Goal: Transaction & Acquisition: Book appointment/travel/reservation

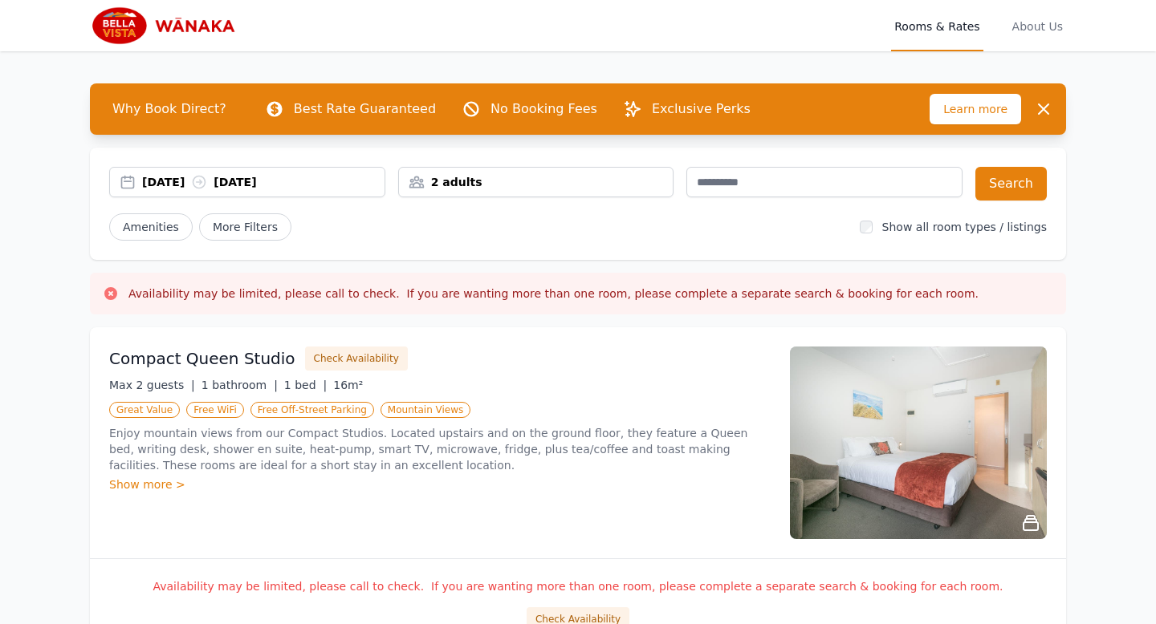
click at [215, 181] on div "15 Aug 2025 16 Aug 2025" at bounding box center [263, 182] width 242 height 16
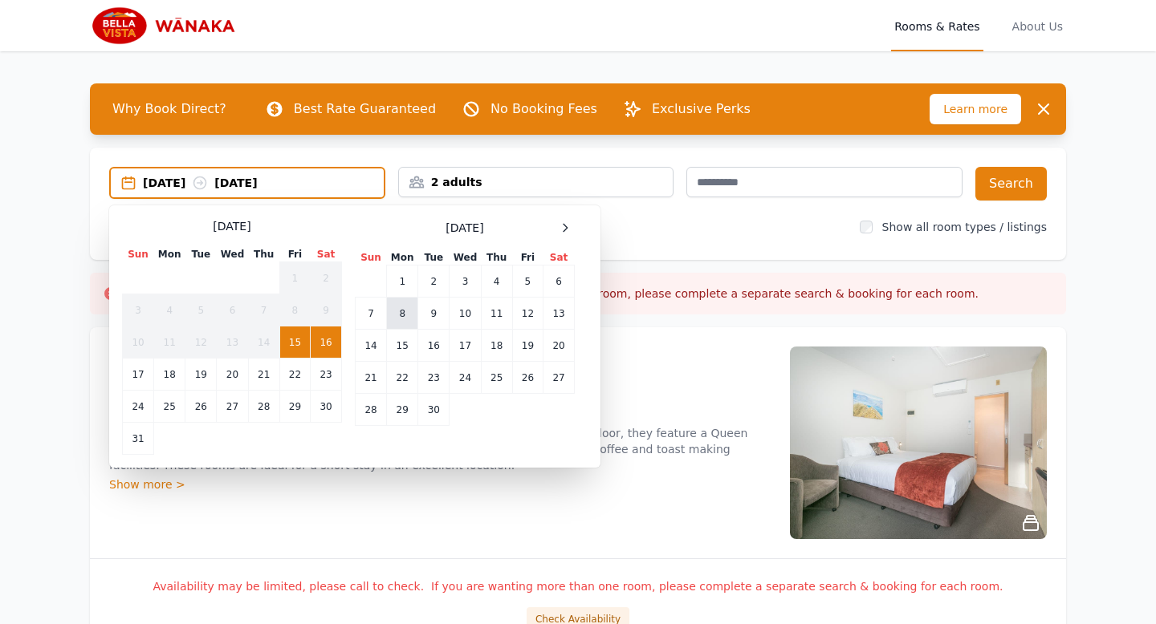
click at [407, 320] on td "8" at bounding box center [402, 314] width 31 height 32
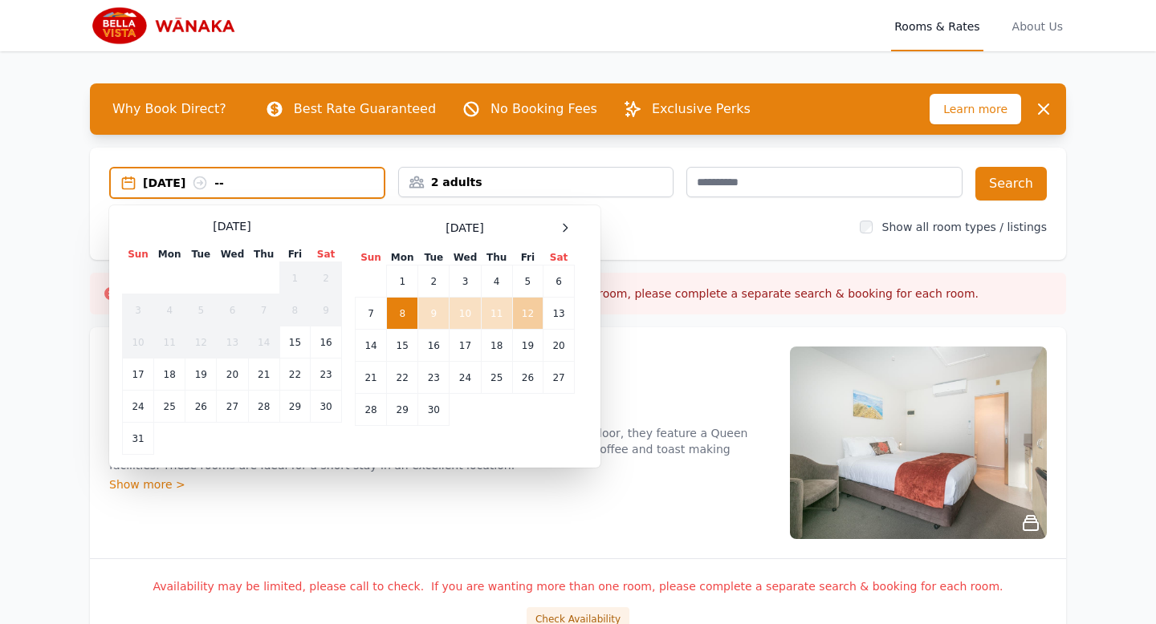
click at [527, 316] on td "12" at bounding box center [527, 314] width 31 height 32
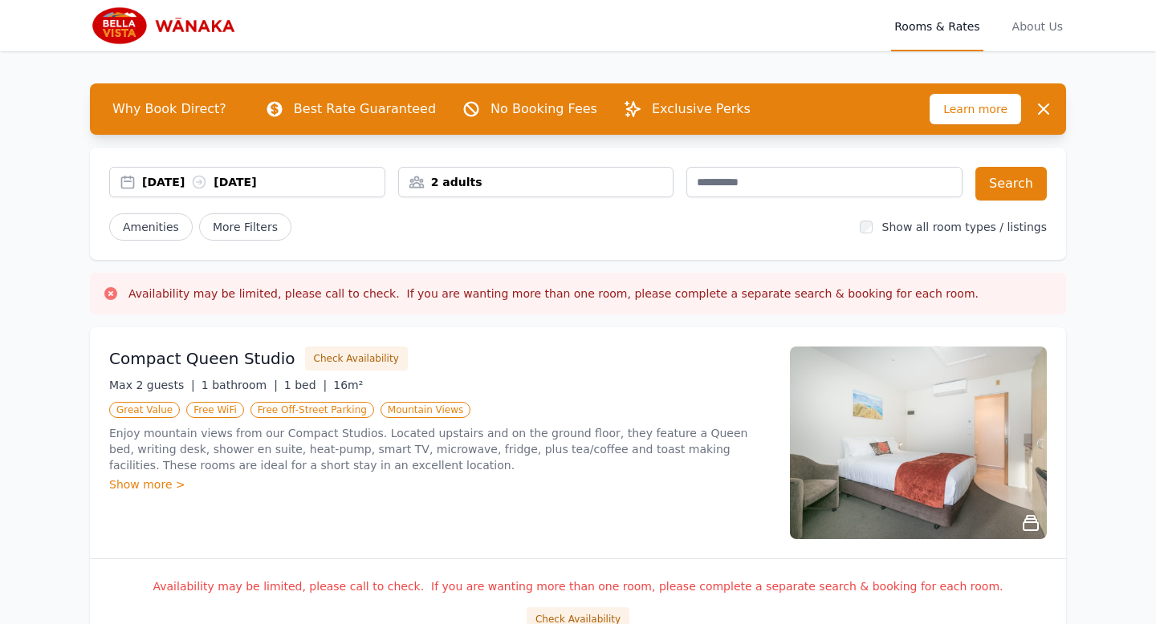
click at [456, 201] on div "08 Sep 2025 12 Sep 2025 2 adults Search Amenities More Filters Show all room ty…" at bounding box center [578, 204] width 976 height 112
click at [458, 193] on div "2 adults" at bounding box center [536, 182] width 276 height 31
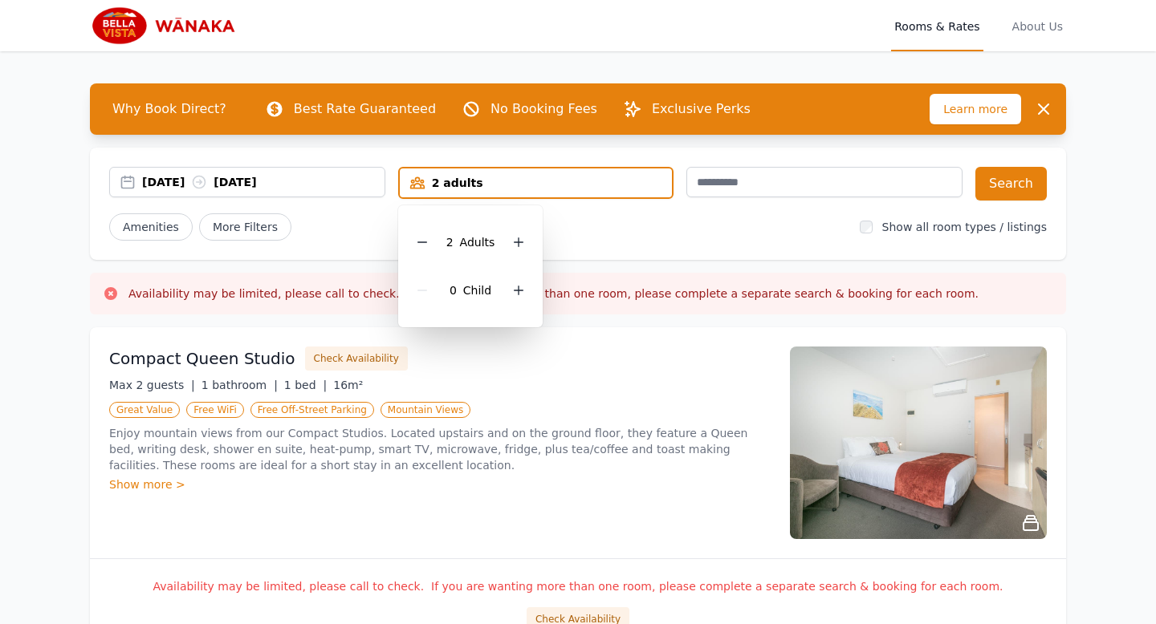
click at [666, 254] on div "08 Sep 2025 12 Sep 2025 2 adults 2 Adult s 0 Child Search Amenities More Filter…" at bounding box center [578, 204] width 976 height 112
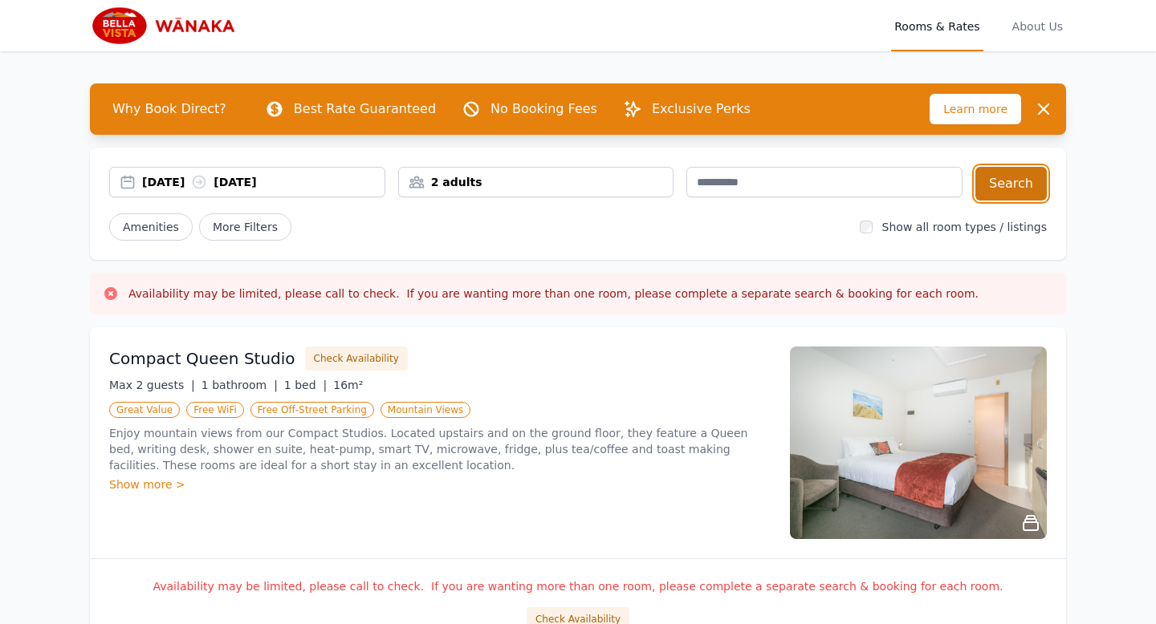
click at [1002, 189] on button "Search" at bounding box center [1010, 184] width 71 height 34
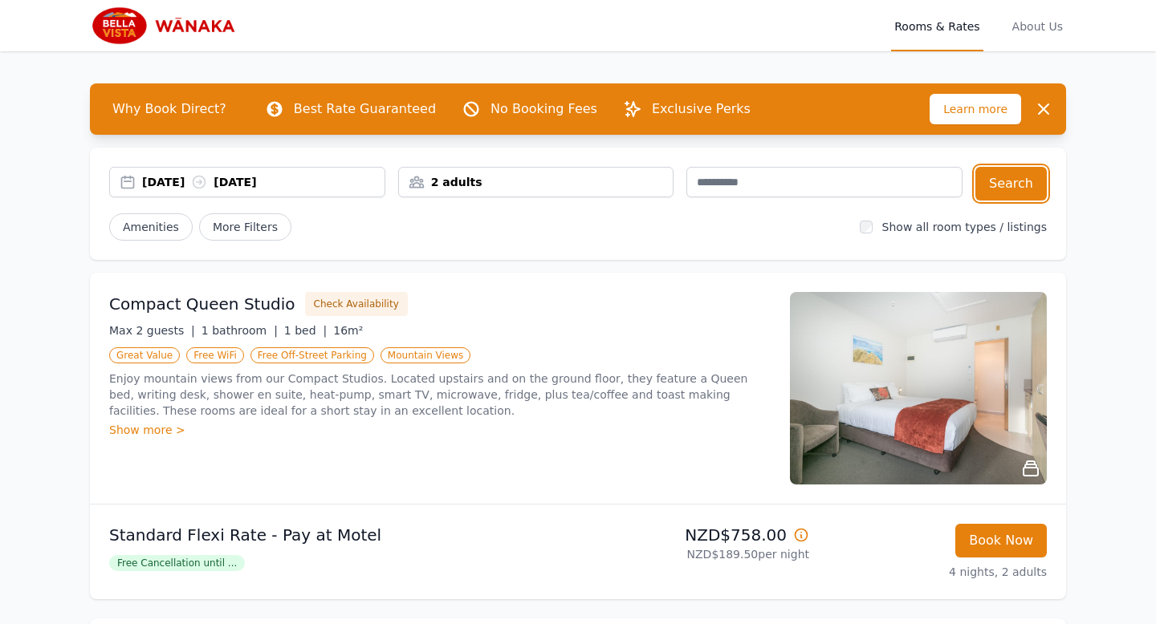
click at [433, 190] on div "2 adults" at bounding box center [536, 182] width 276 height 31
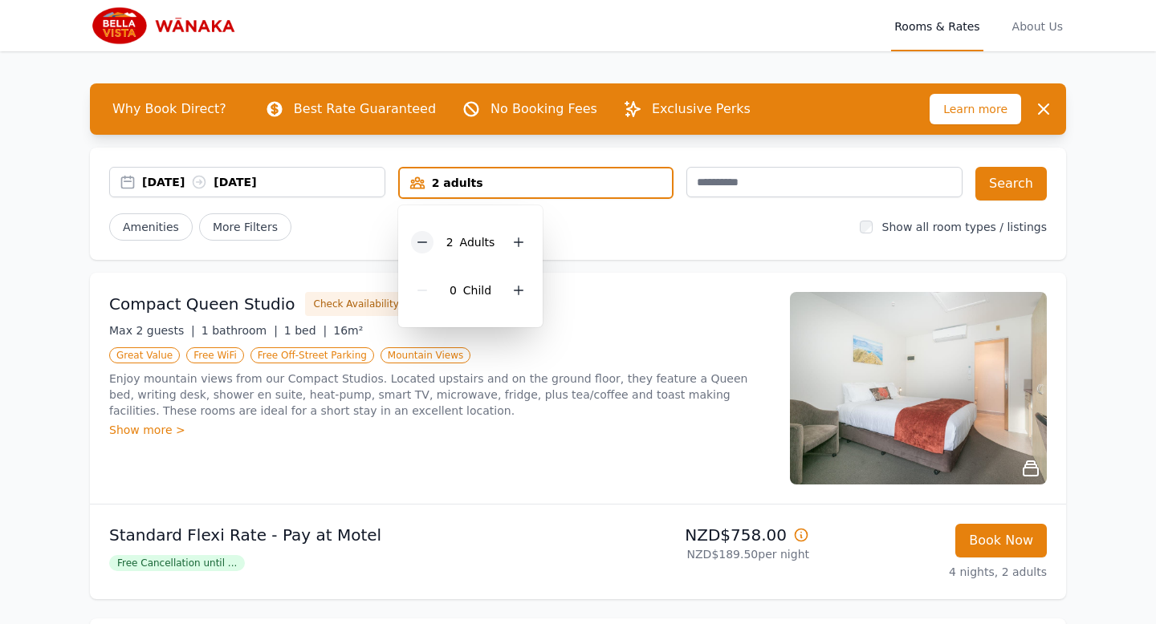
click at [421, 242] on icon at bounding box center [421, 242] width 9 height 0
click at [977, 188] on div "08 Sep 2025 12 Sep 2025 1 adult 1 Adult 0 Child Search" at bounding box center [577, 184] width 937 height 34
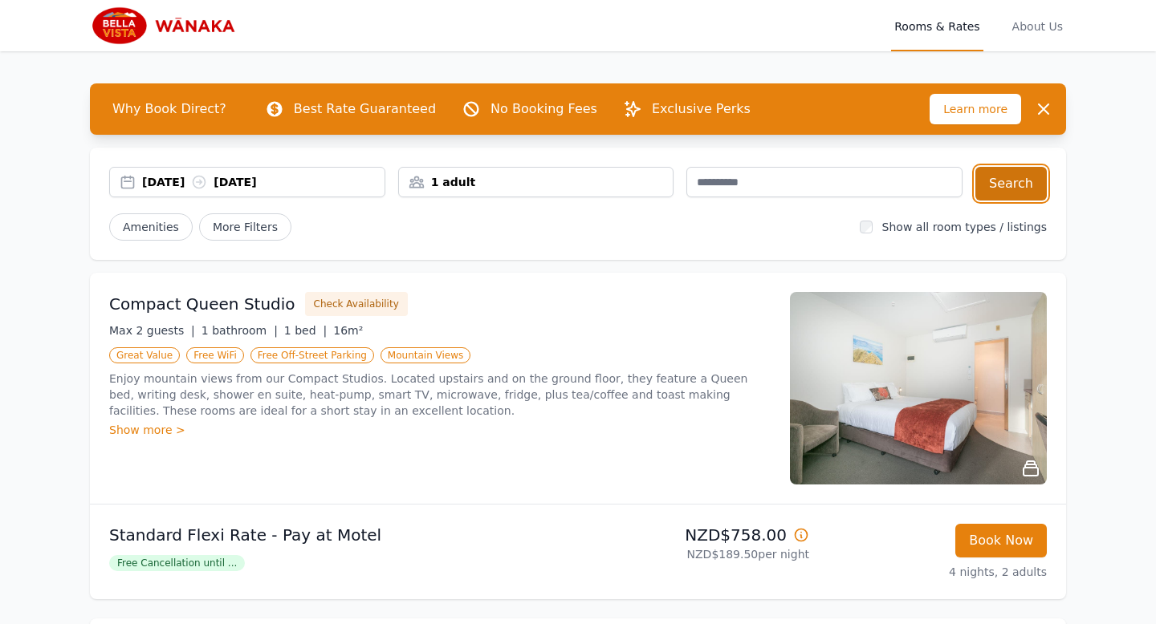
click at [1001, 188] on button "Search" at bounding box center [1010, 184] width 71 height 34
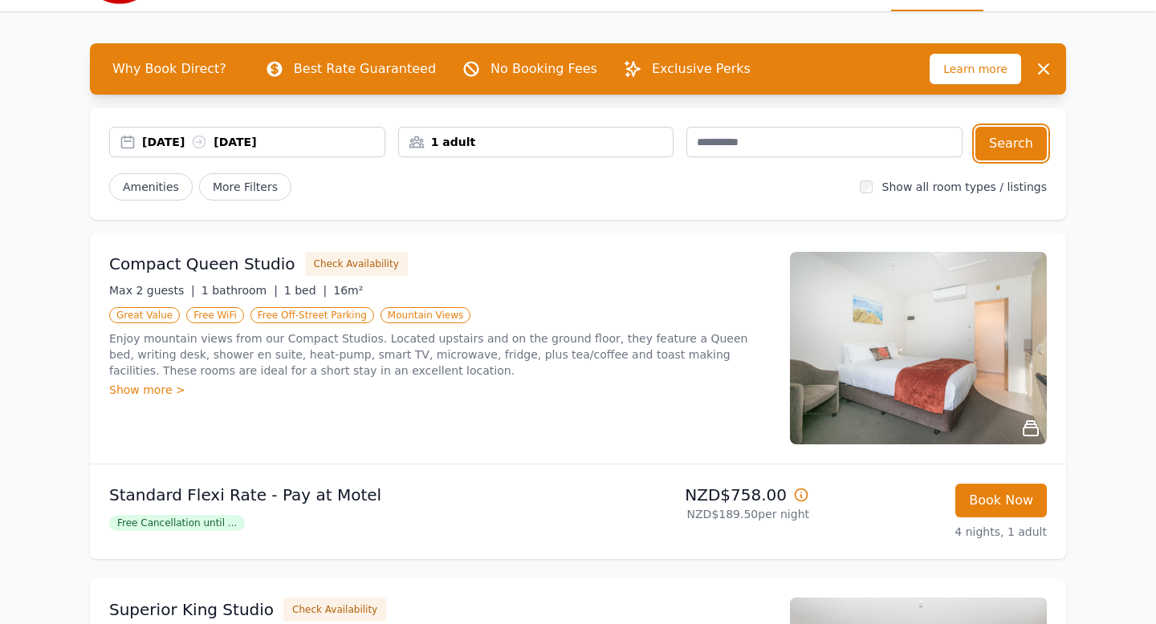
scroll to position [51, 0]
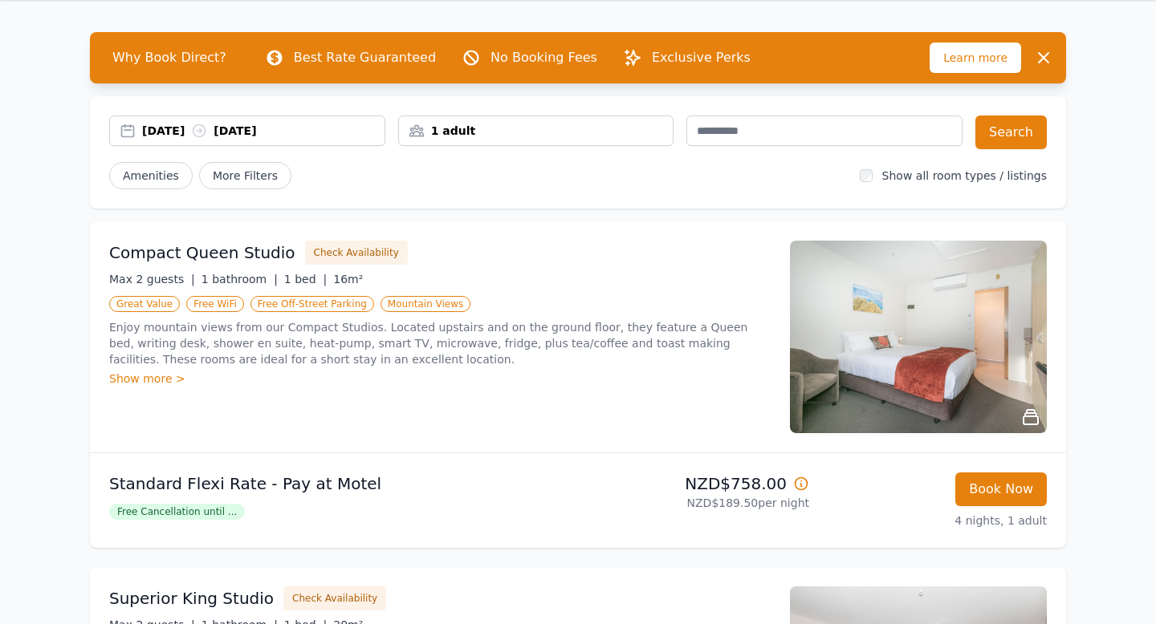
click at [851, 319] on img at bounding box center [918, 337] width 257 height 193
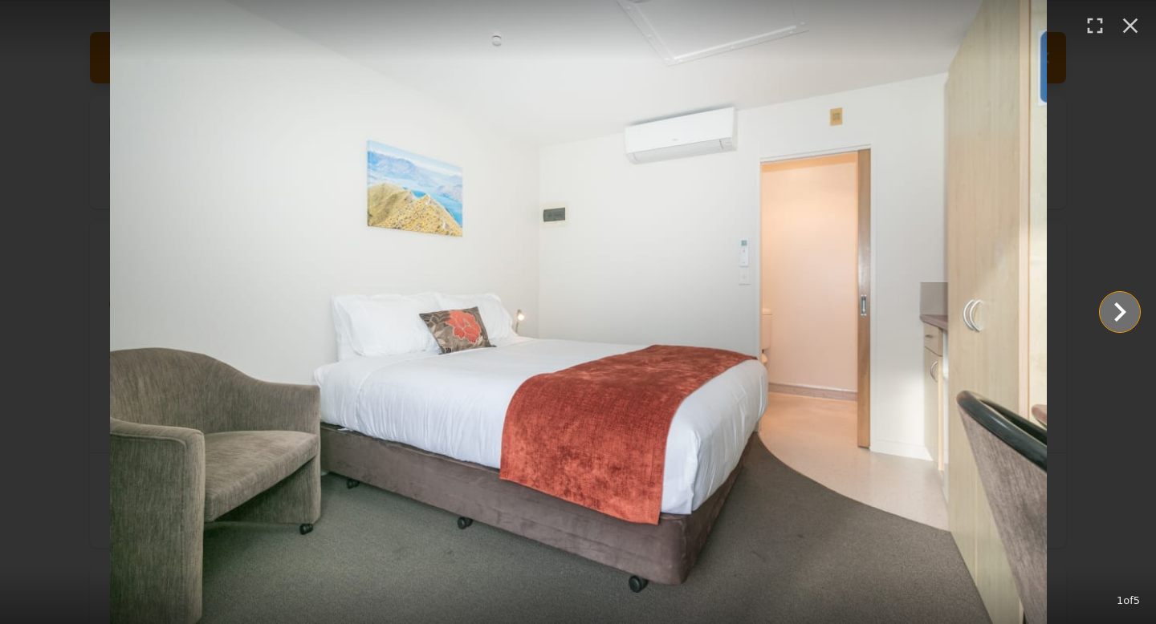
click at [1128, 315] on icon "Show slide 2 of 5" at bounding box center [1119, 312] width 39 height 39
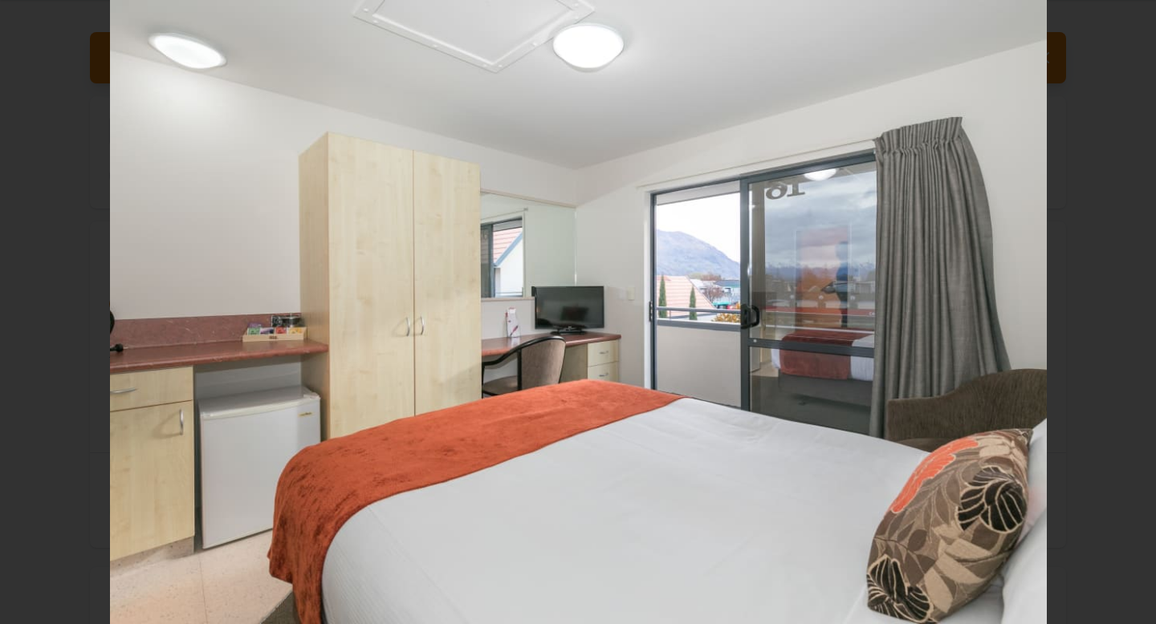
click at [1128, 315] on icon "Show slide 3 of 5" at bounding box center [1119, 312] width 39 height 39
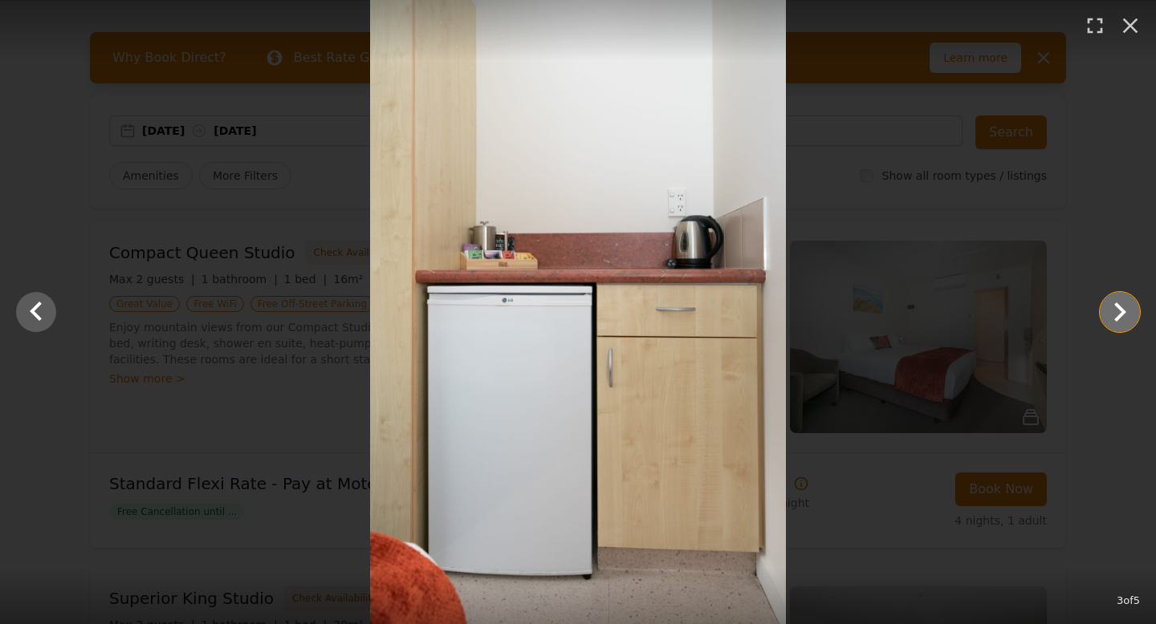
click at [1128, 315] on icon "Show slide 4 of 5" at bounding box center [1119, 312] width 39 height 39
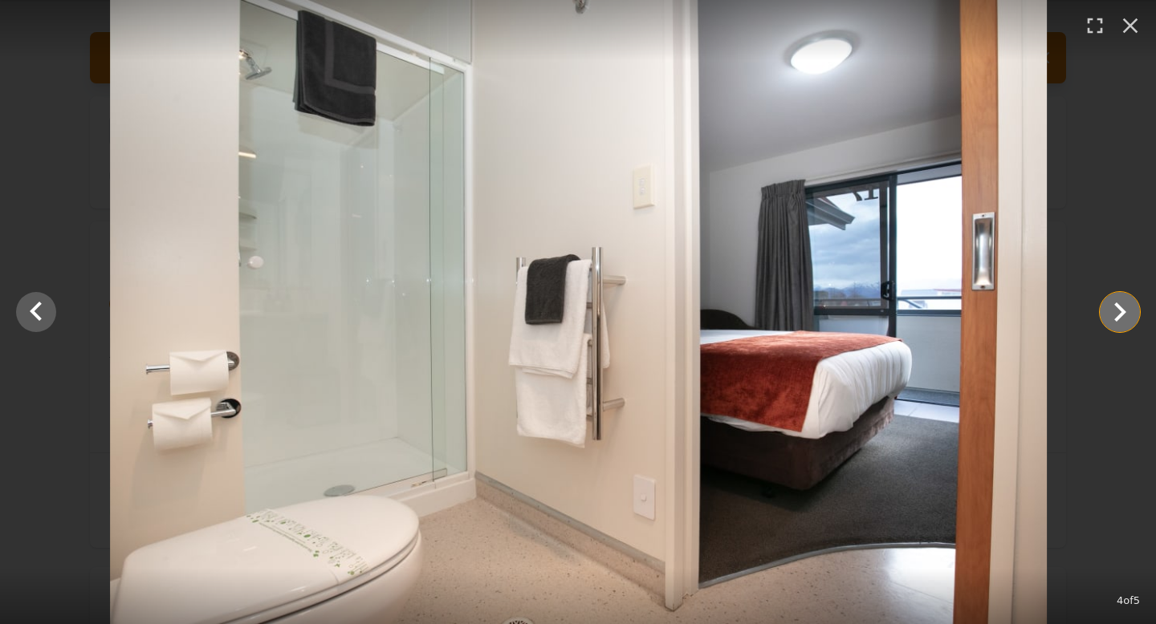
click at [1128, 315] on icon "Show slide 5 of 5" at bounding box center [1119, 312] width 39 height 39
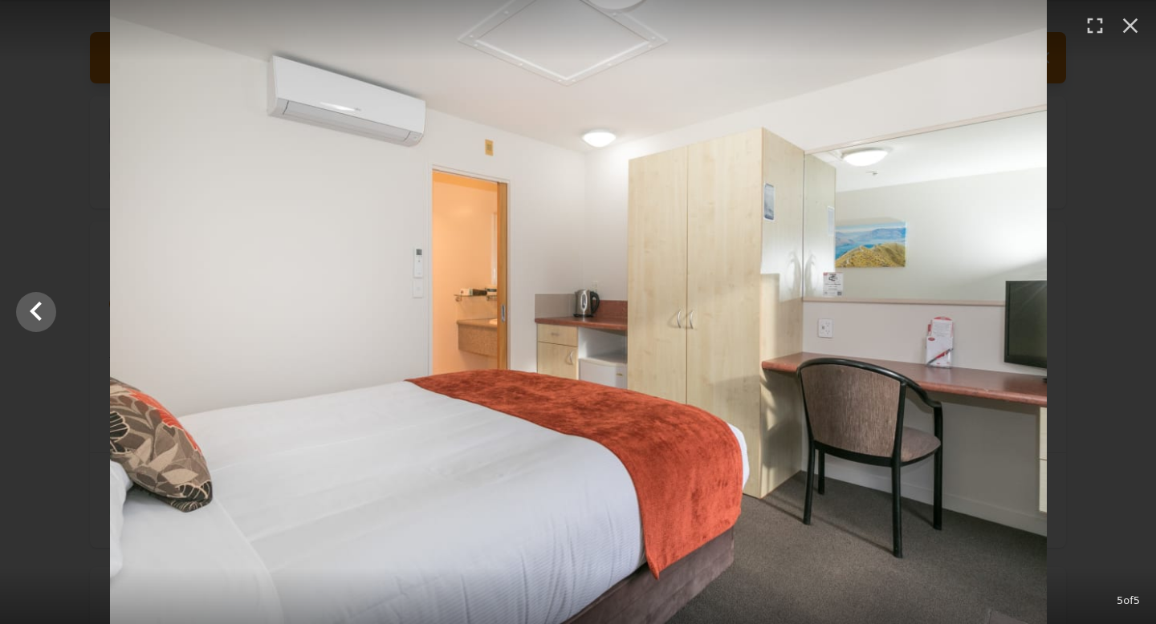
click at [1128, 315] on div at bounding box center [578, 312] width 1156 height 624
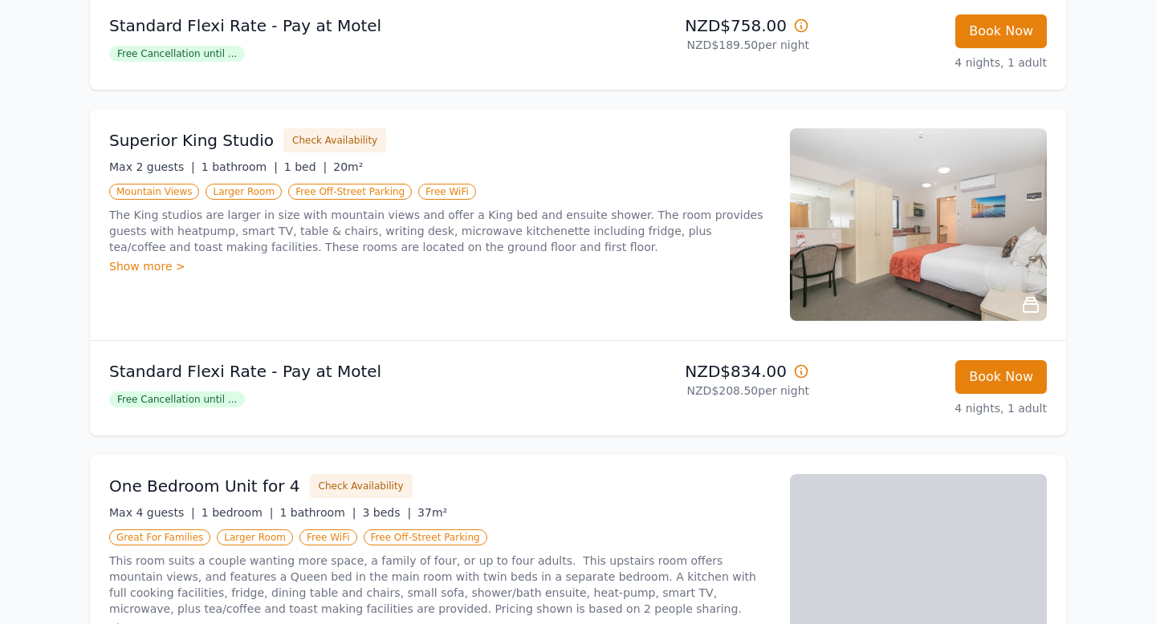
scroll to position [523, 0]
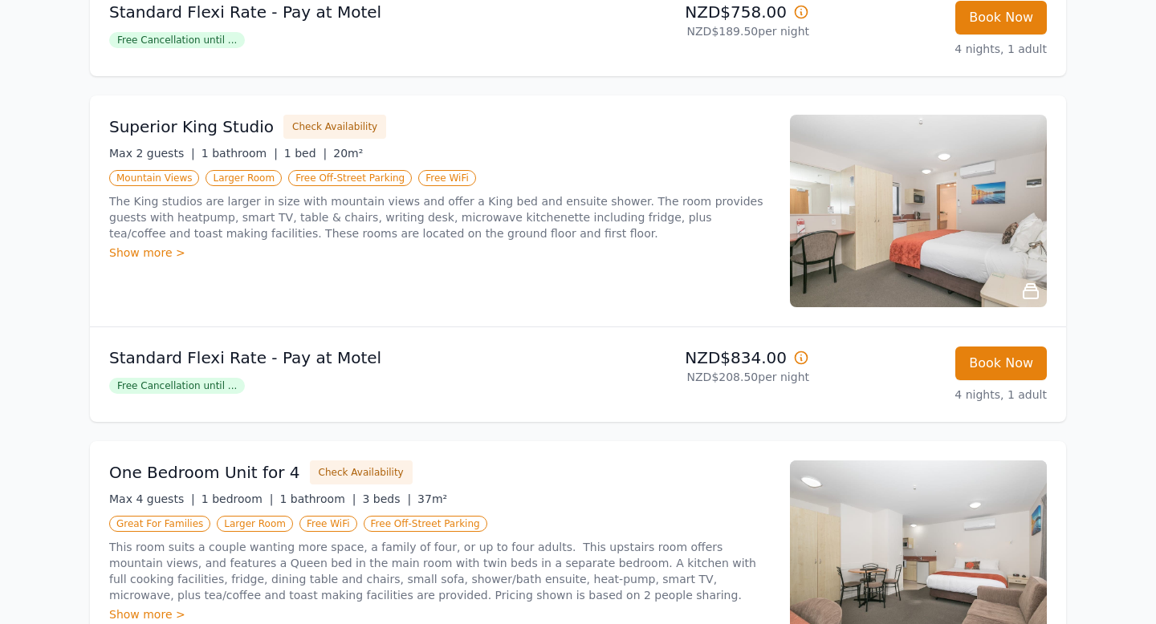
click at [911, 245] on img at bounding box center [918, 211] width 257 height 193
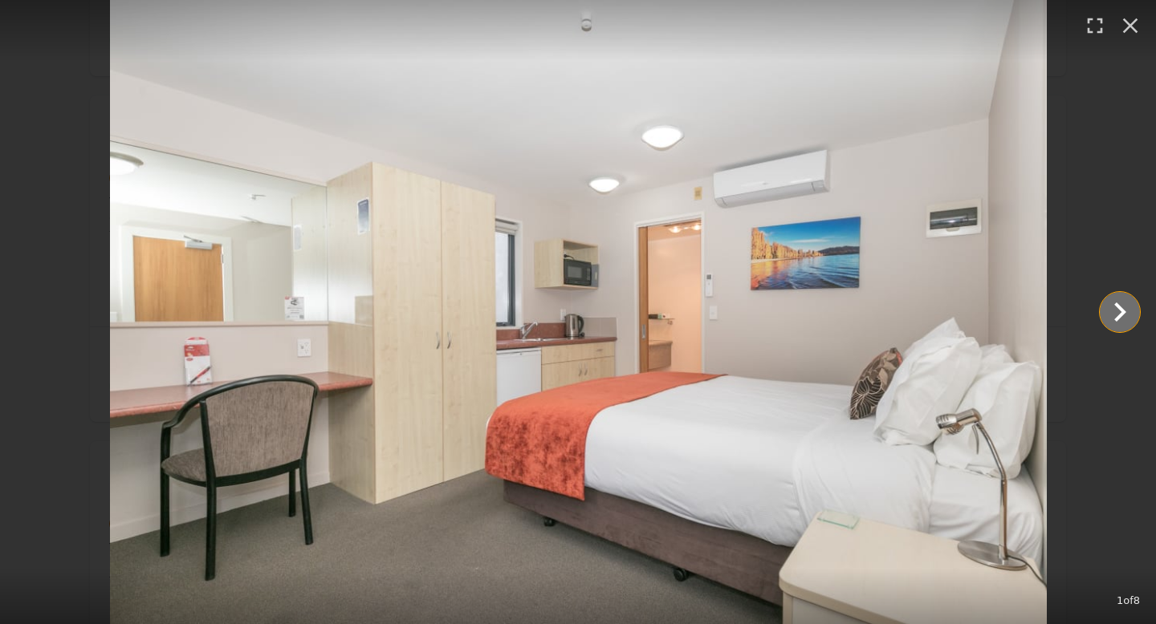
click at [1115, 311] on icon "Show slide 2 of 8" at bounding box center [1119, 312] width 39 height 39
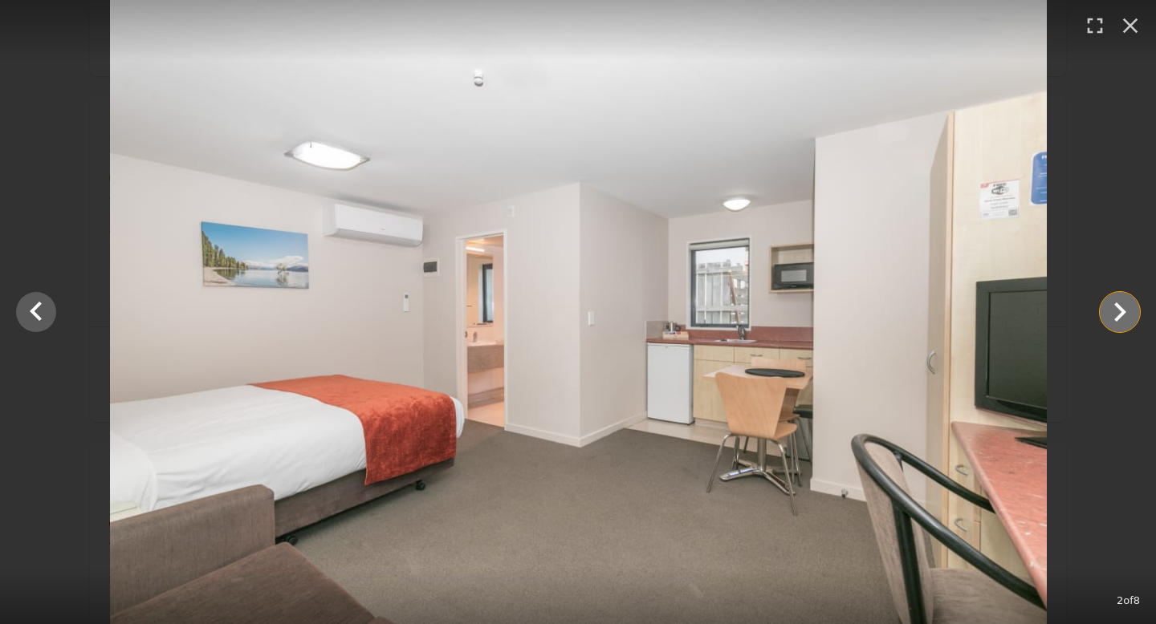
click at [1115, 311] on icon "Show slide 3 of 8" at bounding box center [1119, 312] width 39 height 39
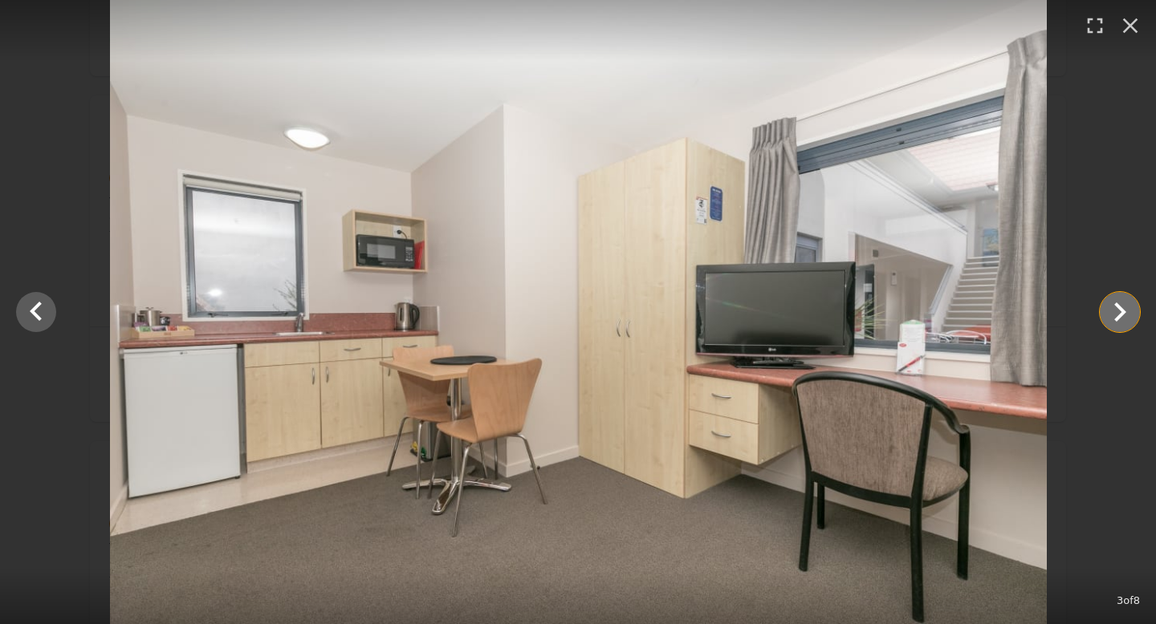
click at [1115, 311] on icon "Show slide 4 of 8" at bounding box center [1119, 312] width 39 height 39
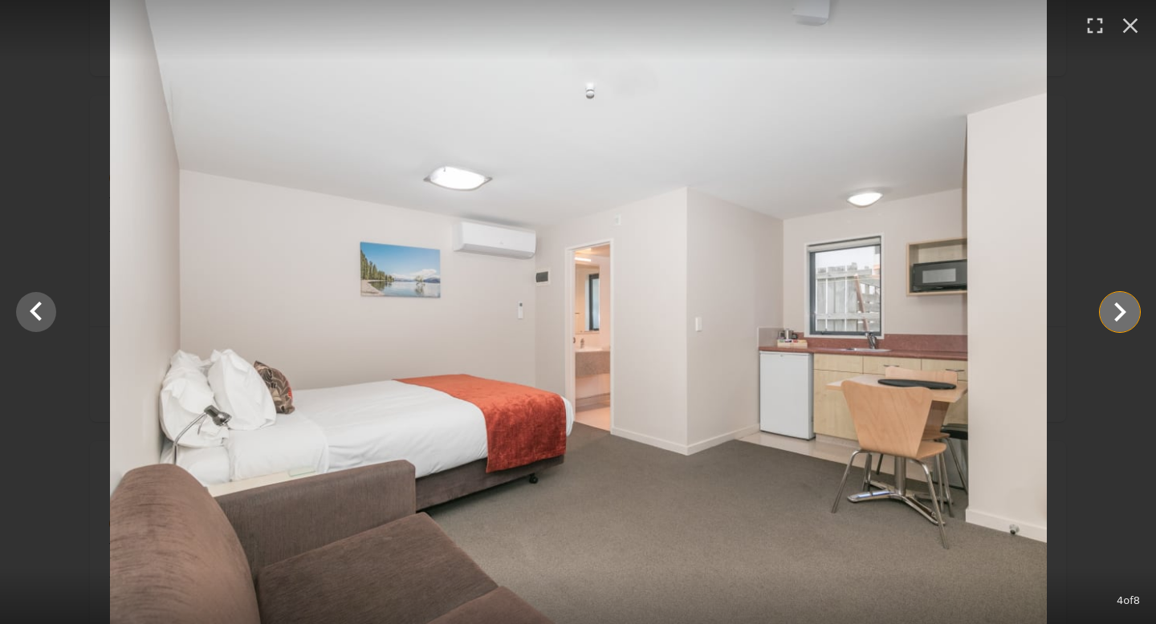
click at [1115, 311] on icon "Show slide 5 of 8" at bounding box center [1119, 312] width 39 height 39
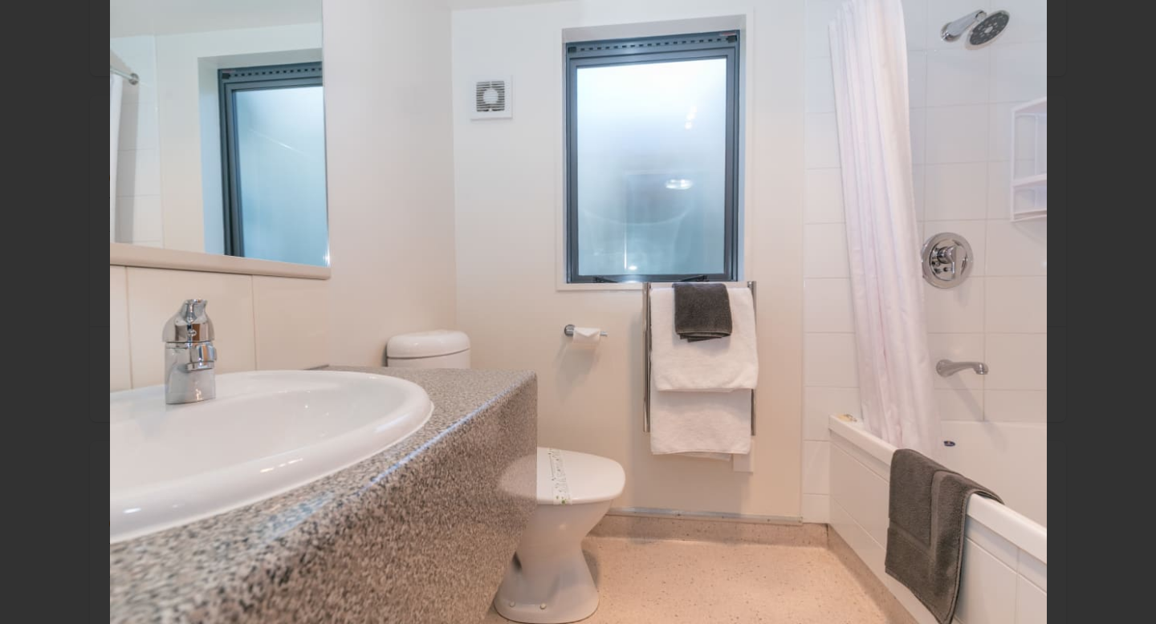
click at [1115, 311] on icon "Show slide 6 of 8" at bounding box center [1119, 312] width 39 height 39
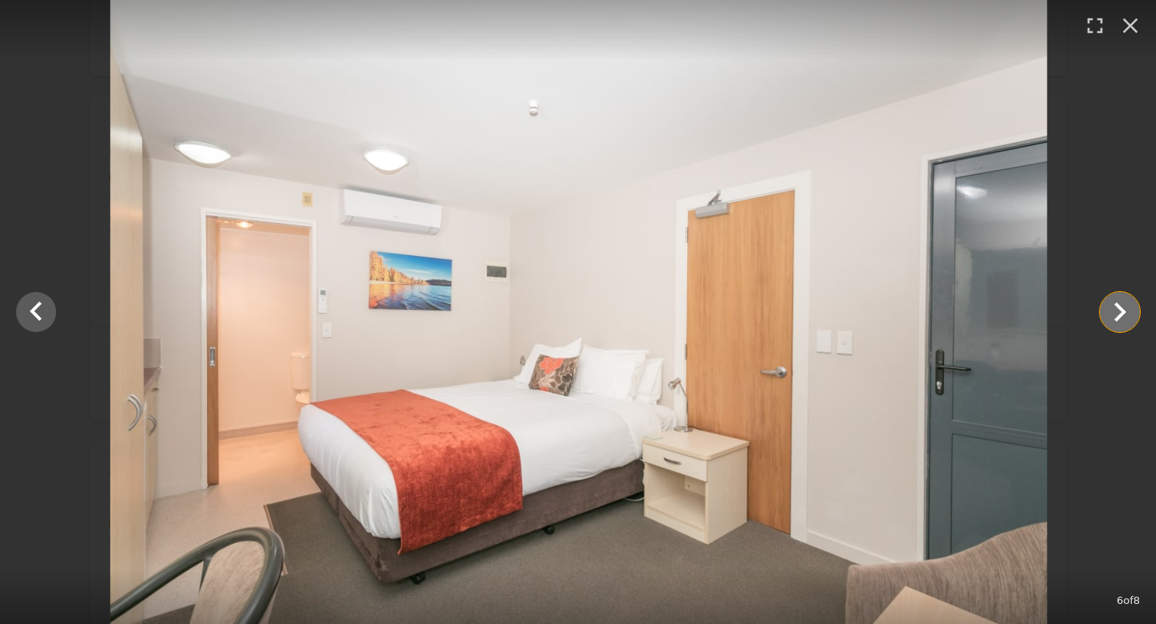
click at [1115, 311] on icon "Show slide 7 of 8" at bounding box center [1119, 312] width 39 height 39
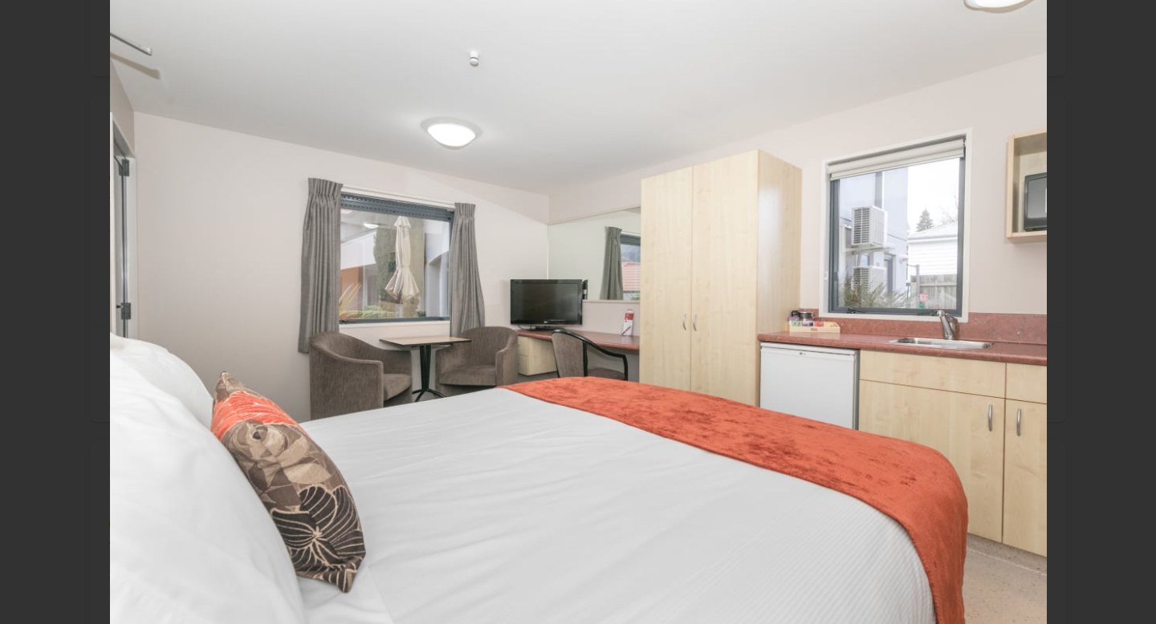
click at [1115, 311] on icon "Show slide 8 of 8" at bounding box center [1119, 312] width 39 height 39
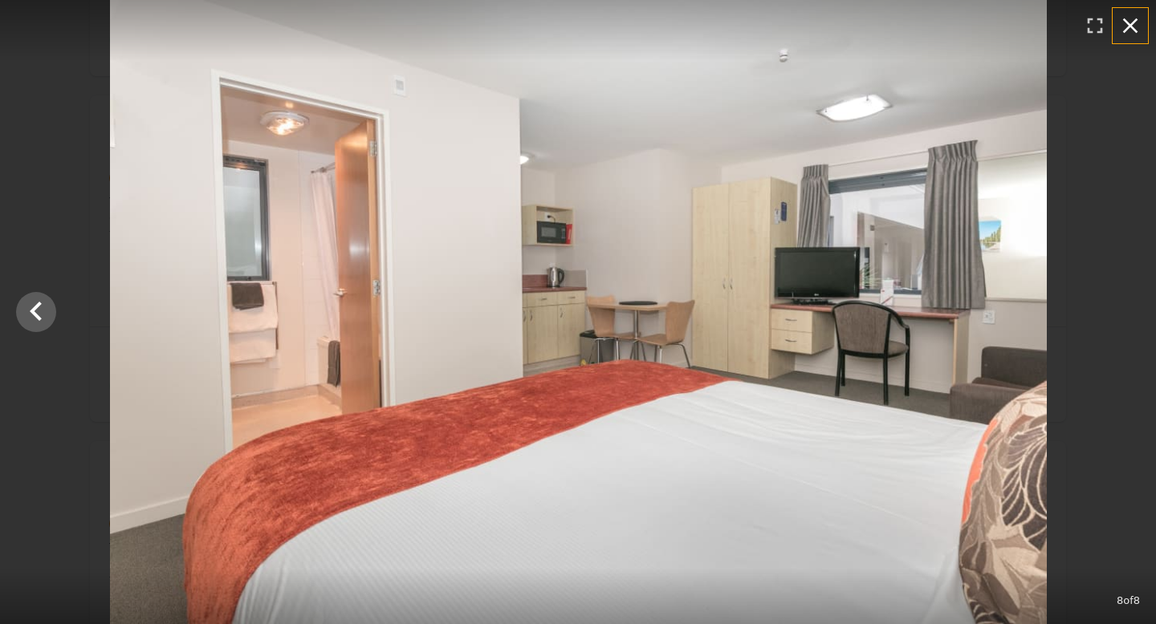
click at [1141, 20] on icon "button" at bounding box center [1130, 26] width 26 height 26
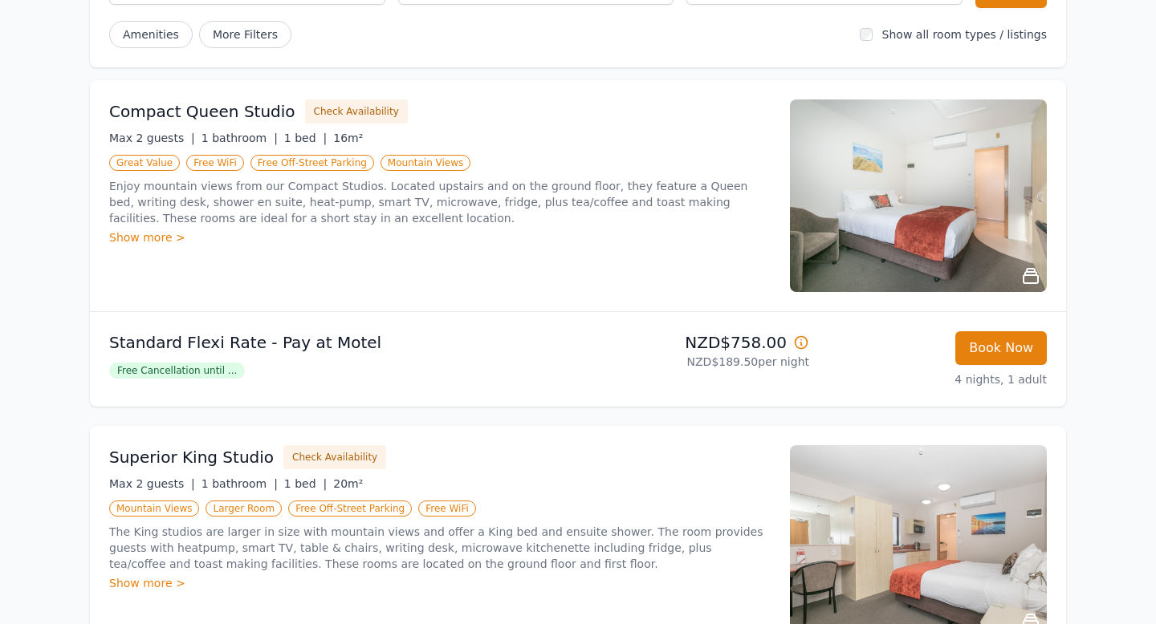
scroll to position [0, 0]
